Goal: Task Accomplishment & Management: Use online tool/utility

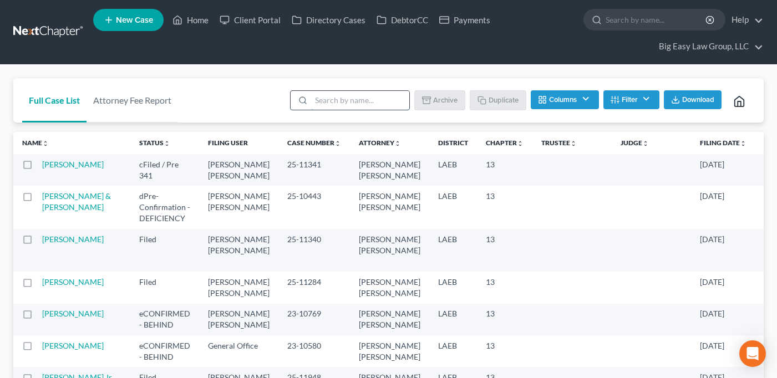
click at [333, 100] on input "search" at bounding box center [360, 100] width 98 height 19
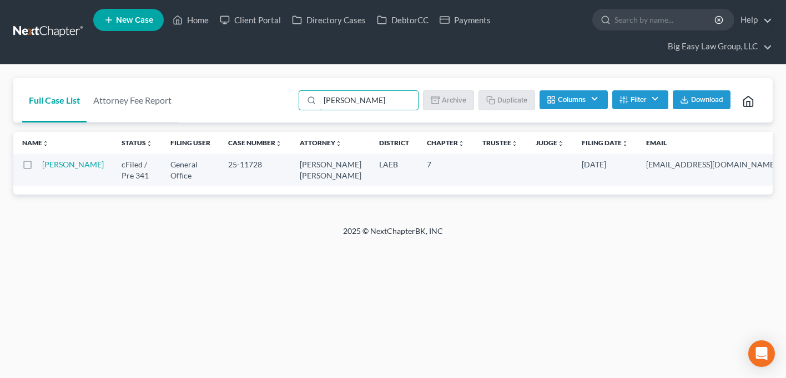
drag, startPoint x: 356, startPoint y: 100, endPoint x: 297, endPoint y: 80, distance: 62.1
click at [297, 81] on div "[PERSON_NAME] Batch Download Archive Un-archive Duplicate Columns Attorney Case…" at bounding box center [528, 100] width 472 height 44
type input "gaido"
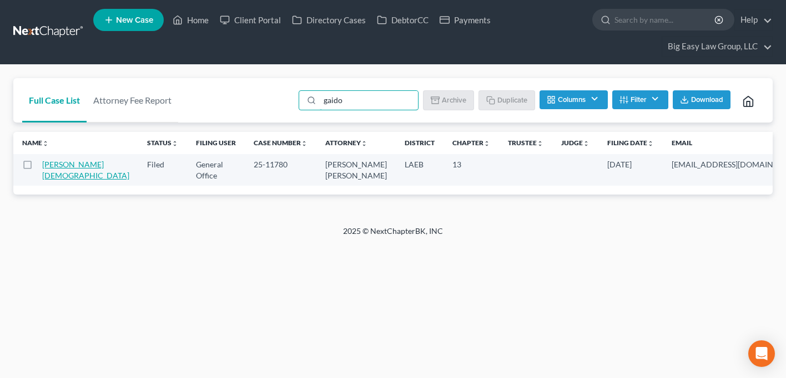
click at [49, 175] on link "[PERSON_NAME][DEMOGRAPHIC_DATA]" at bounding box center [85, 170] width 87 height 21
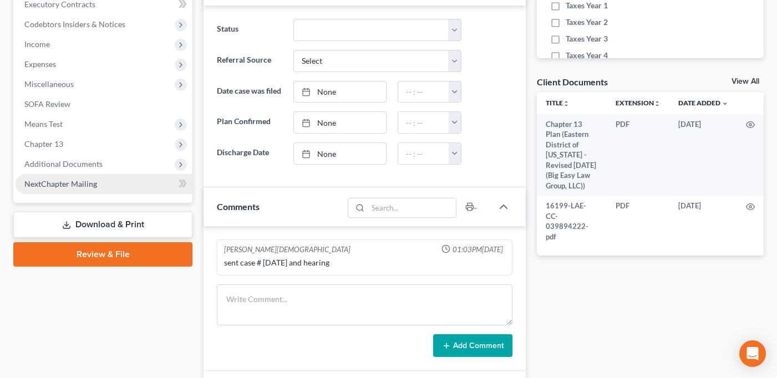
scroll to position [396, 0]
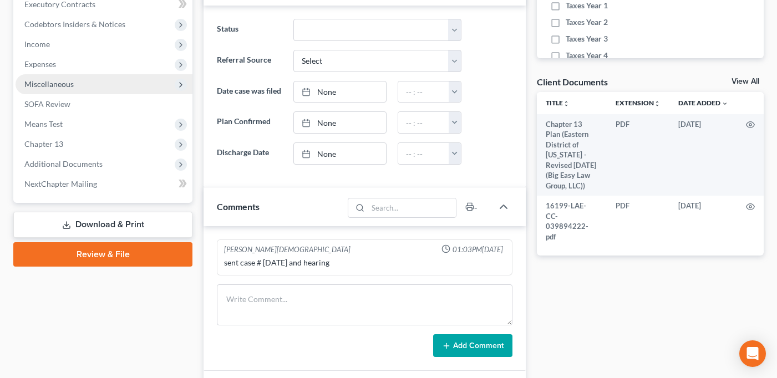
click at [92, 88] on span "Miscellaneous" at bounding box center [104, 84] width 177 height 20
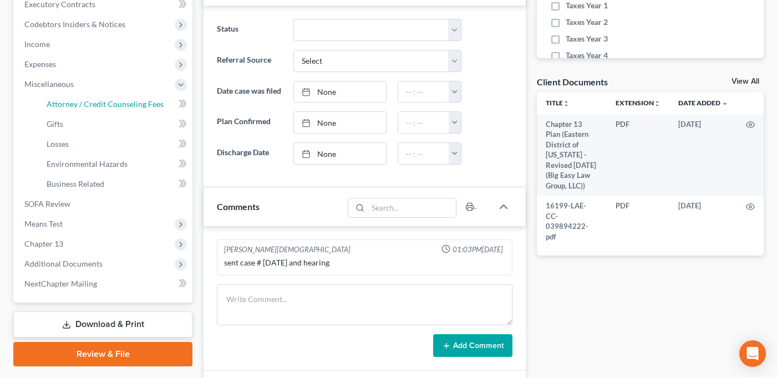
click at [103, 108] on span "Attorney / Credit Counseling Fees" at bounding box center [105, 103] width 117 height 9
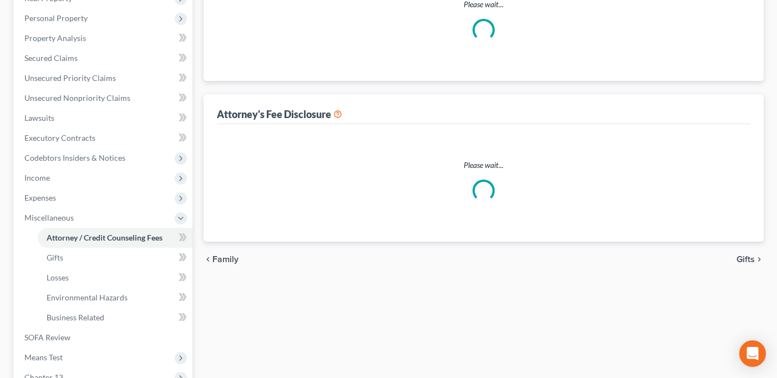
select select "0"
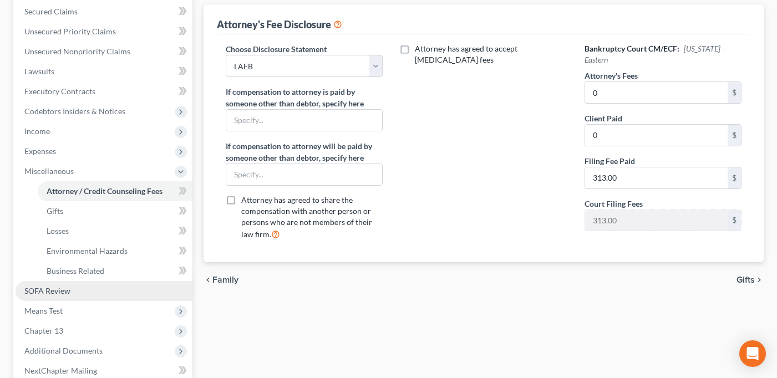
scroll to position [276, 0]
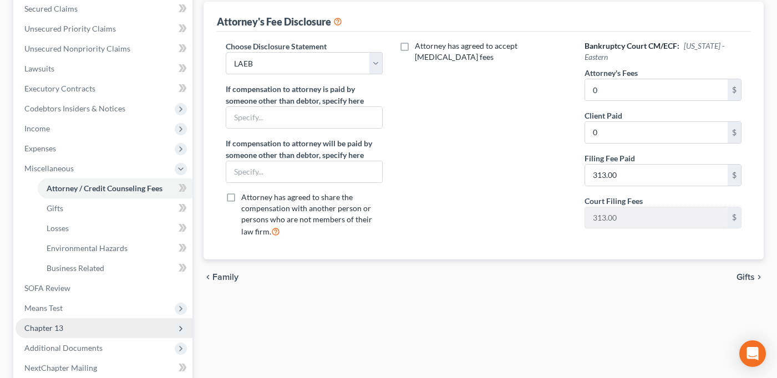
click at [94, 323] on span "Chapter 13" at bounding box center [104, 329] width 177 height 20
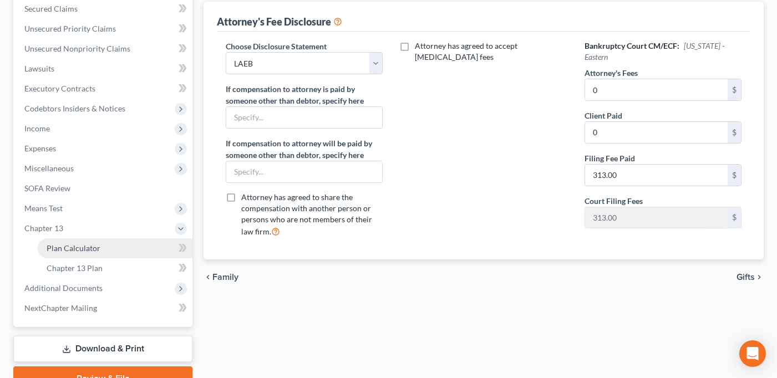
click at [98, 245] on span "Plan Calculator" at bounding box center [74, 248] width 54 height 9
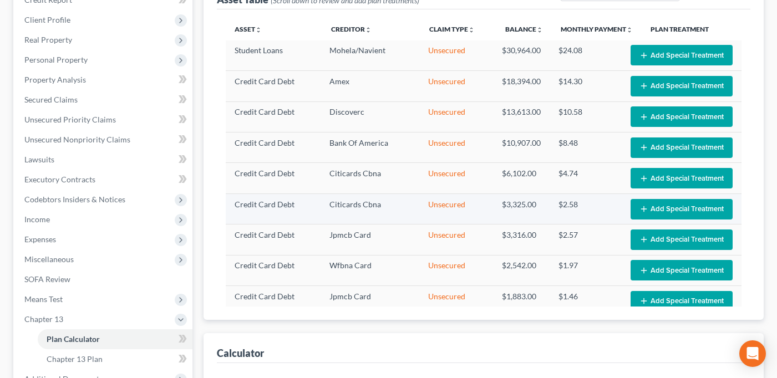
scroll to position [197, 0]
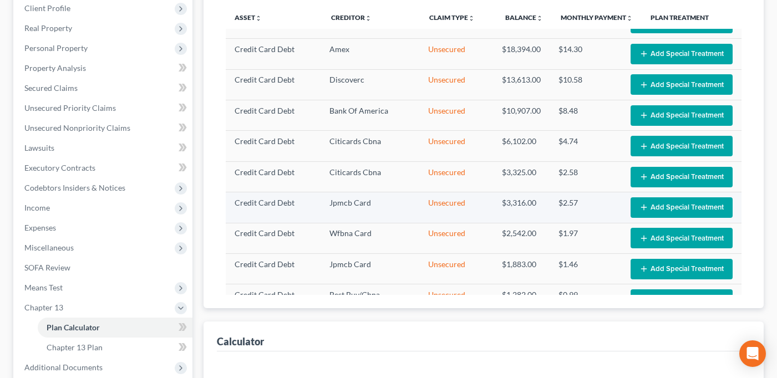
select select "35"
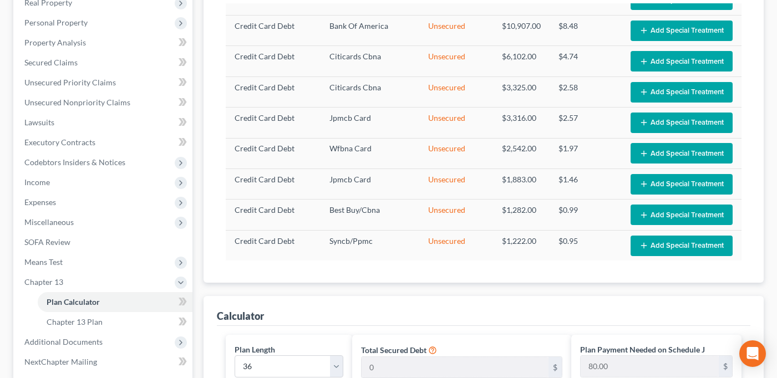
scroll to position [0, 0]
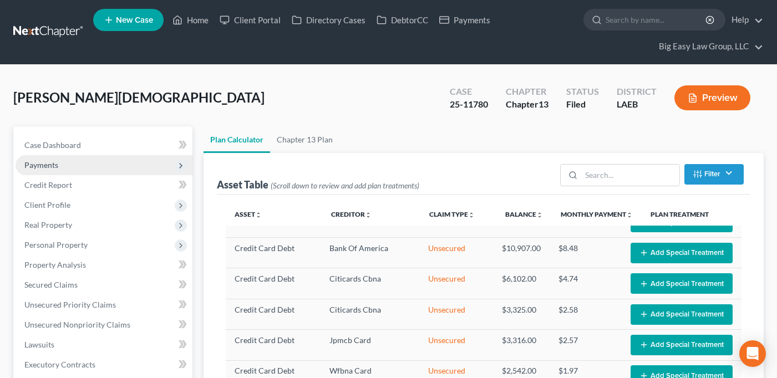
click at [87, 163] on span "Payments" at bounding box center [104, 165] width 177 height 20
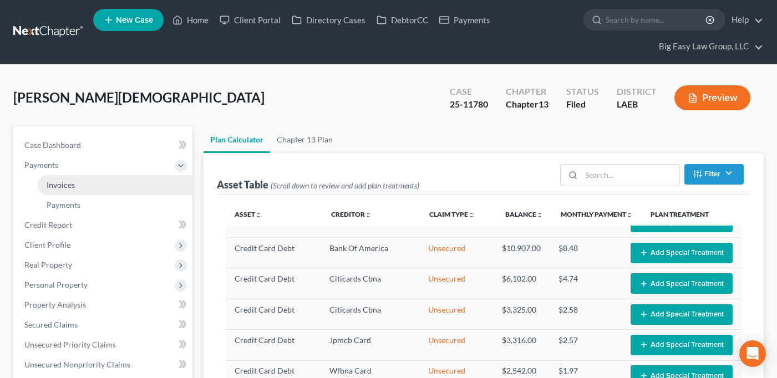
click at [95, 180] on link "Invoices" at bounding box center [115, 185] width 155 height 20
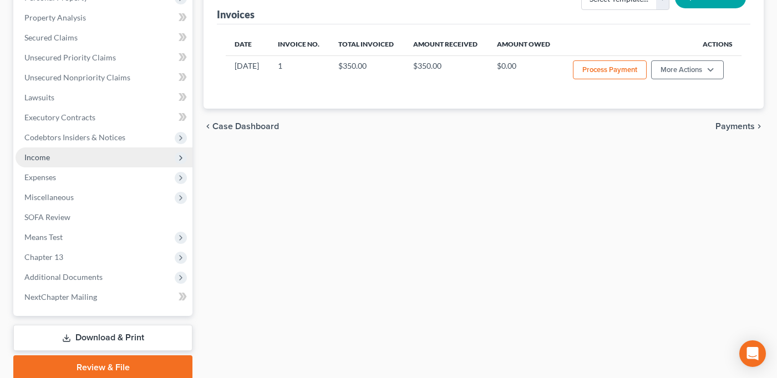
scroll to position [331, 0]
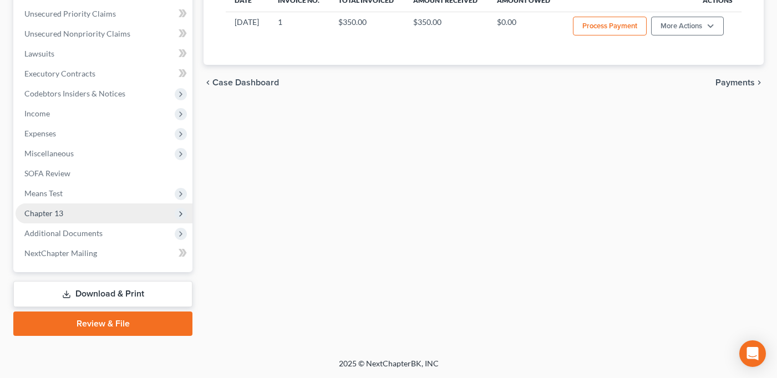
click at [114, 215] on span "Chapter 13" at bounding box center [104, 214] width 177 height 20
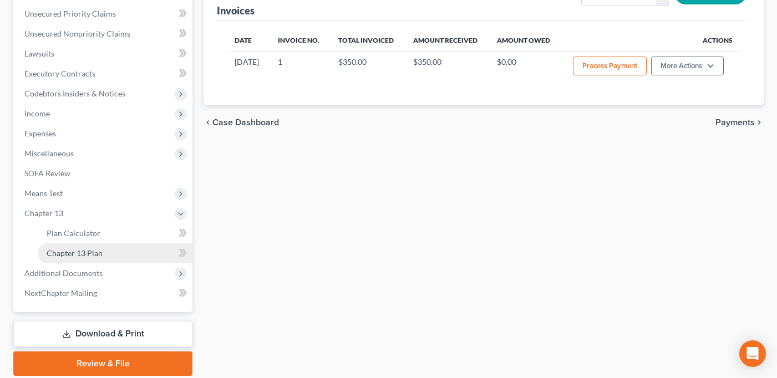
click at [129, 251] on link "Chapter 13 Plan" at bounding box center [115, 254] width 155 height 20
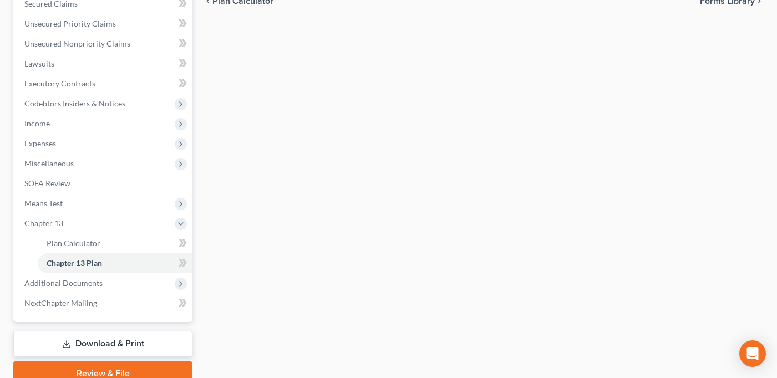
scroll to position [102, 0]
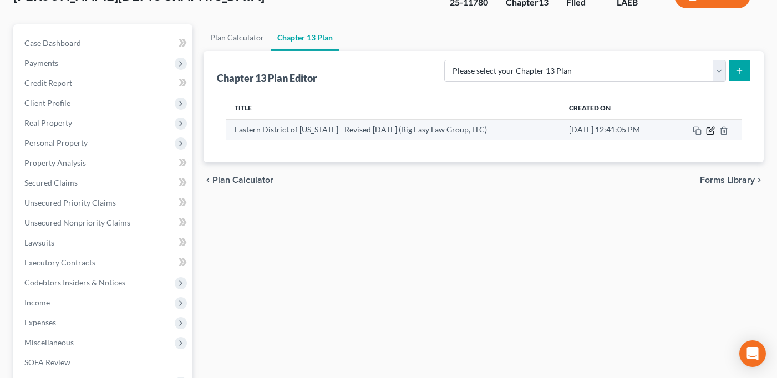
click at [713, 133] on icon "button" at bounding box center [710, 131] width 9 height 9
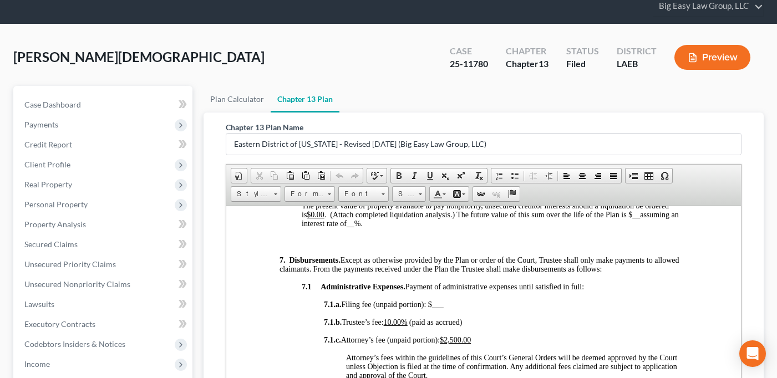
scroll to position [40, 0]
